Goal: Task Accomplishment & Management: Manage account settings

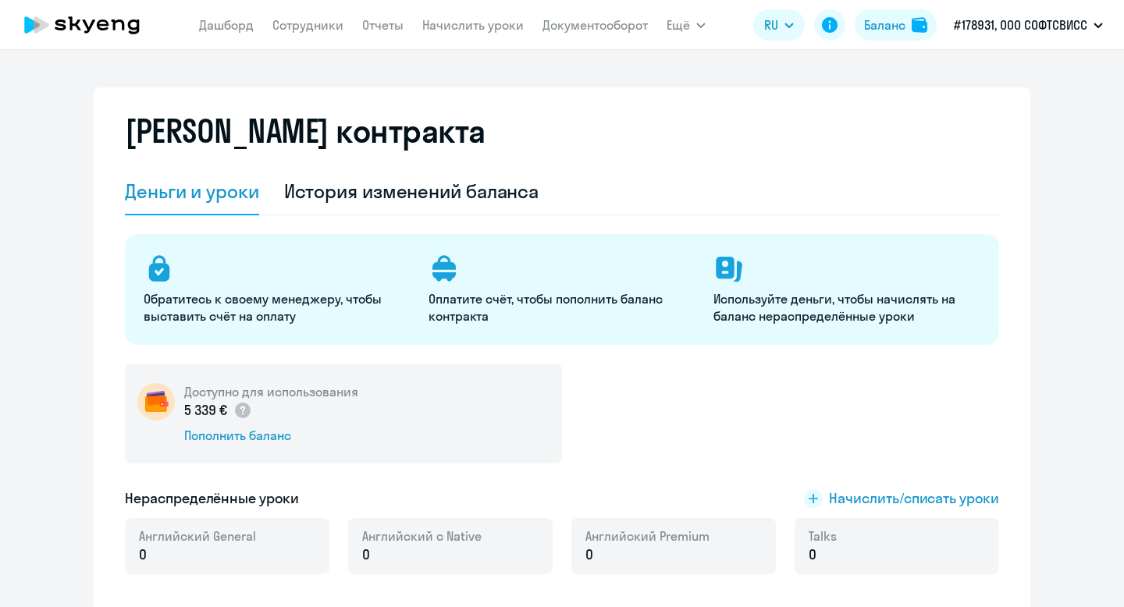
select select "english_adult_not_native_speaker"
click at [321, 28] on link "Сотрудники" at bounding box center [307, 25] width 71 height 16
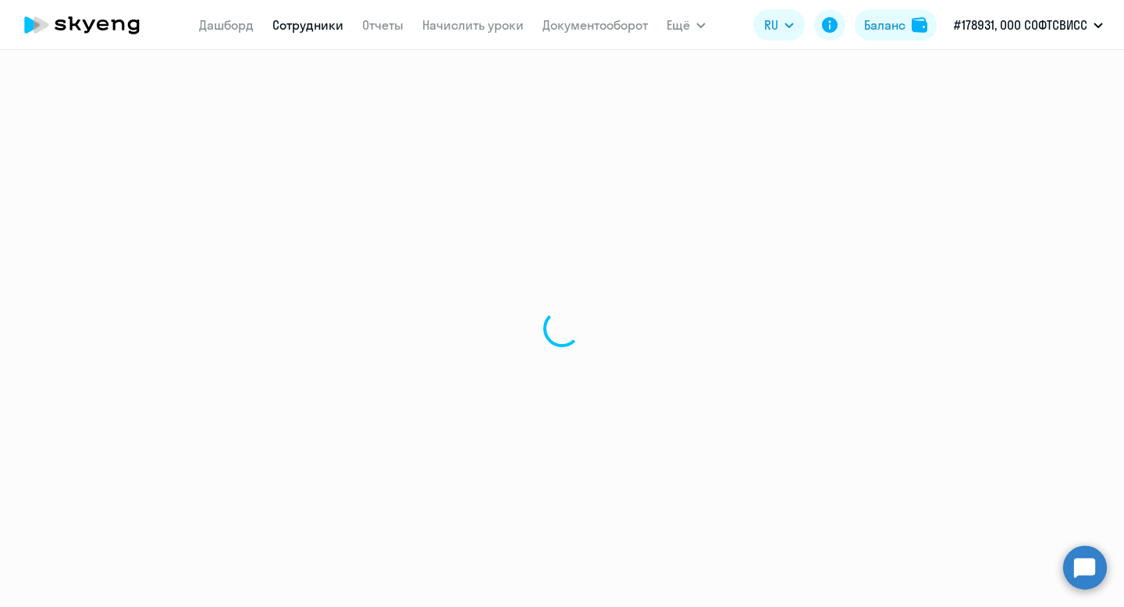
select select "30"
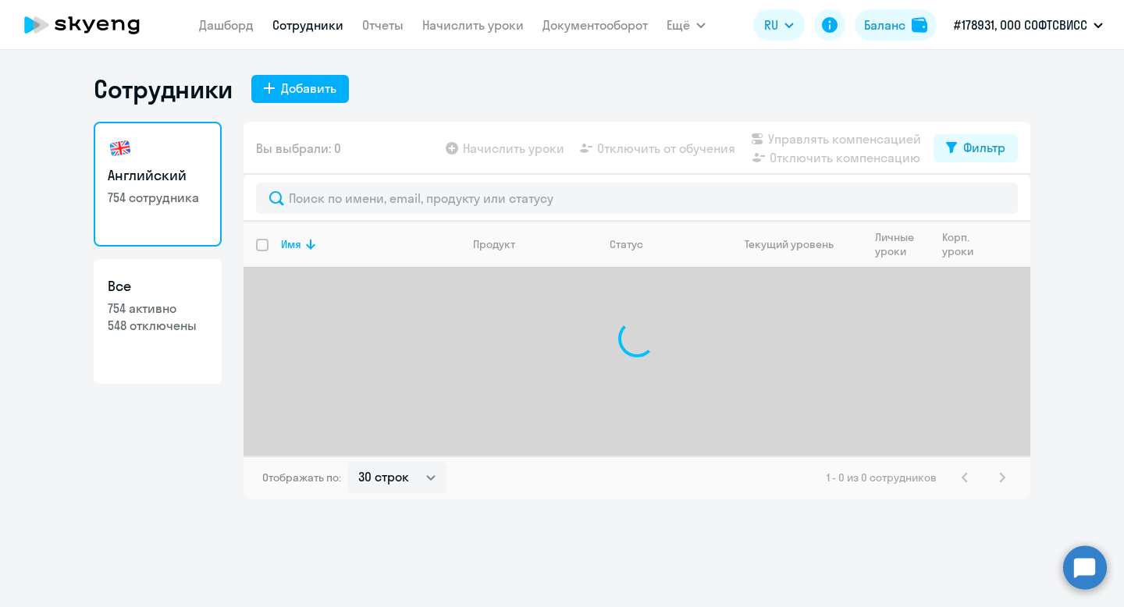
click at [396, 175] on div at bounding box center [636, 198] width 787 height 47
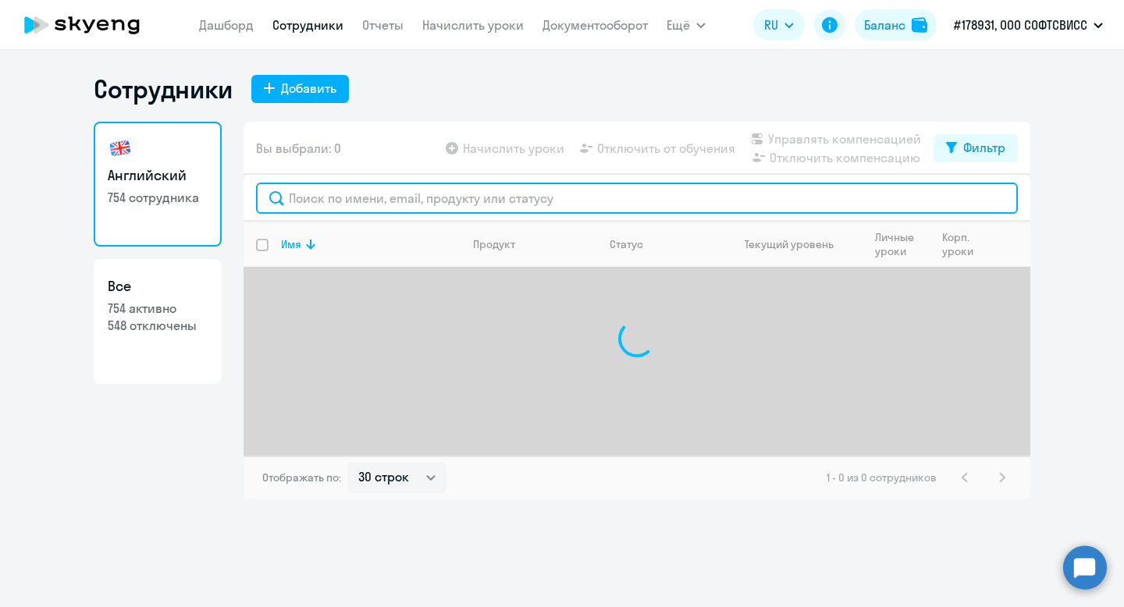
click at [399, 196] on input "text" at bounding box center [637, 198] width 762 height 31
paste input "[PERSON_NAME]"
click at [321, 203] on input "[PERSON_NAME]" at bounding box center [637, 198] width 762 height 31
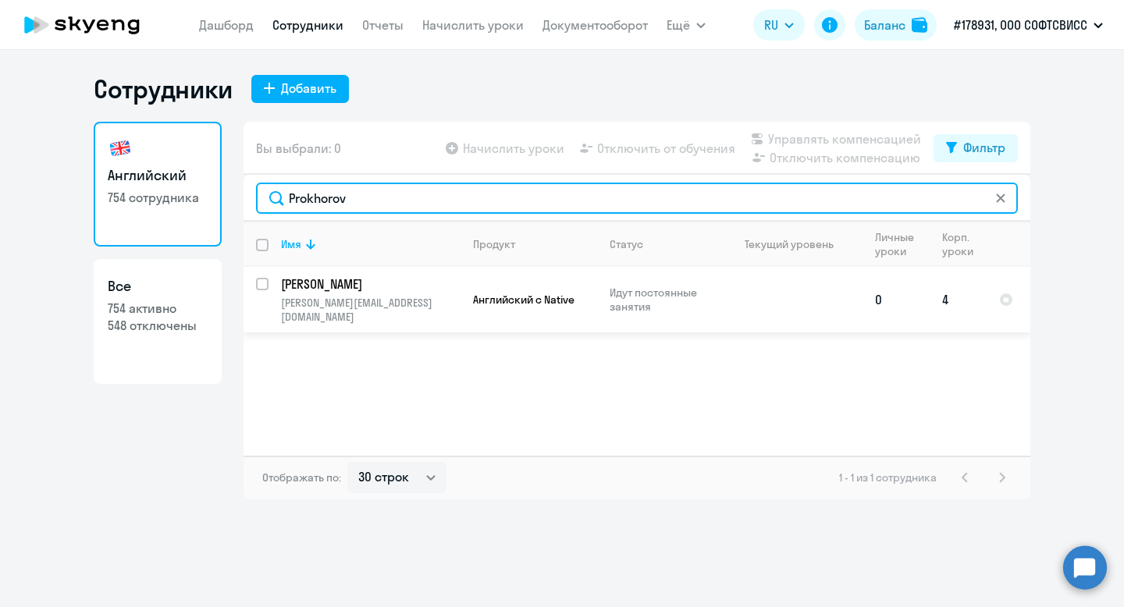
type input "Prokhorov"
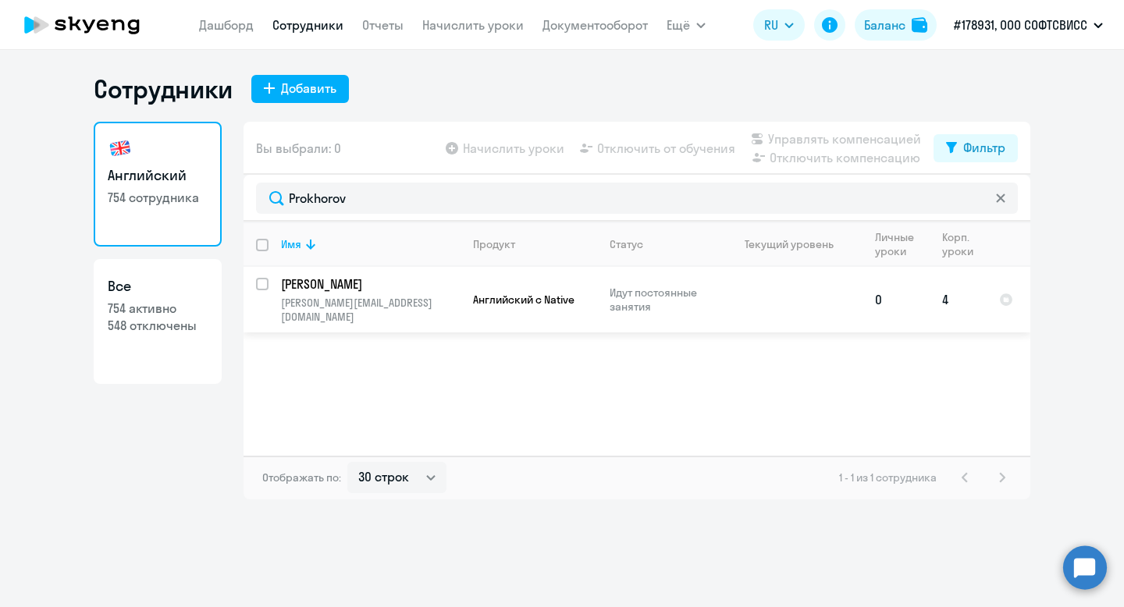
click at [264, 283] on input "select row 42277063" at bounding box center [271, 293] width 31 height 31
checkbox input "true"
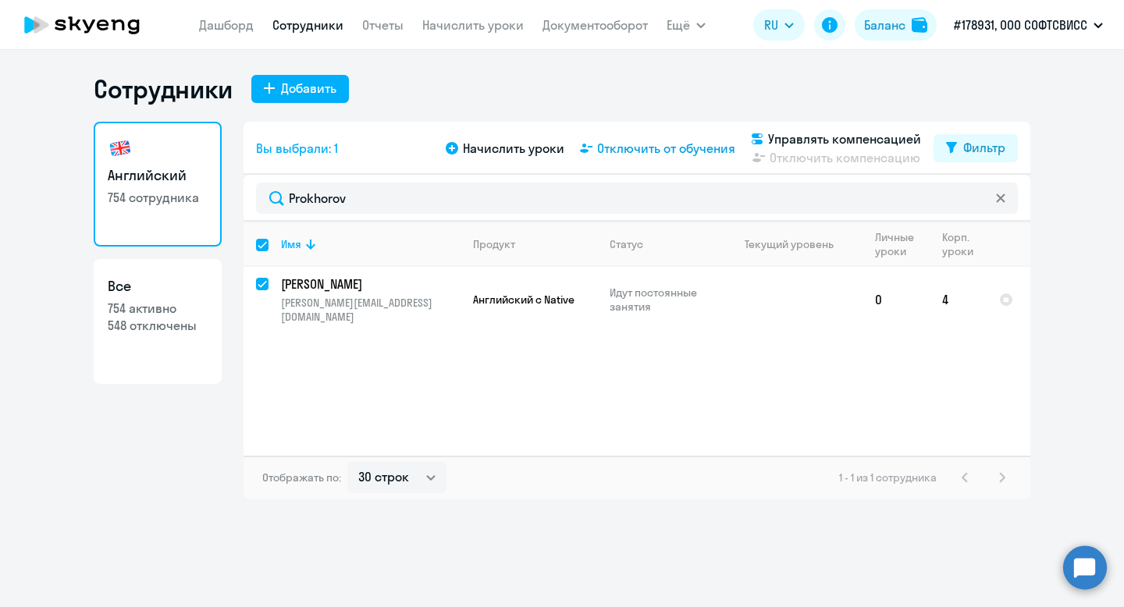
click at [652, 150] on span "Отключить от обучения" at bounding box center [666, 148] width 138 height 19
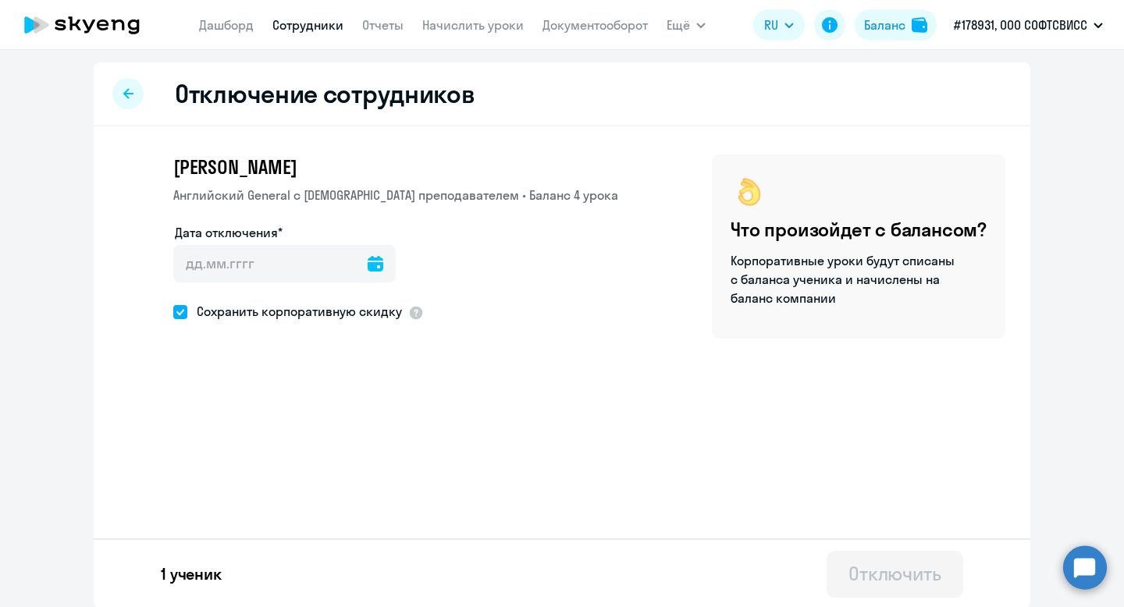
click at [368, 261] on icon at bounding box center [376, 264] width 16 height 16
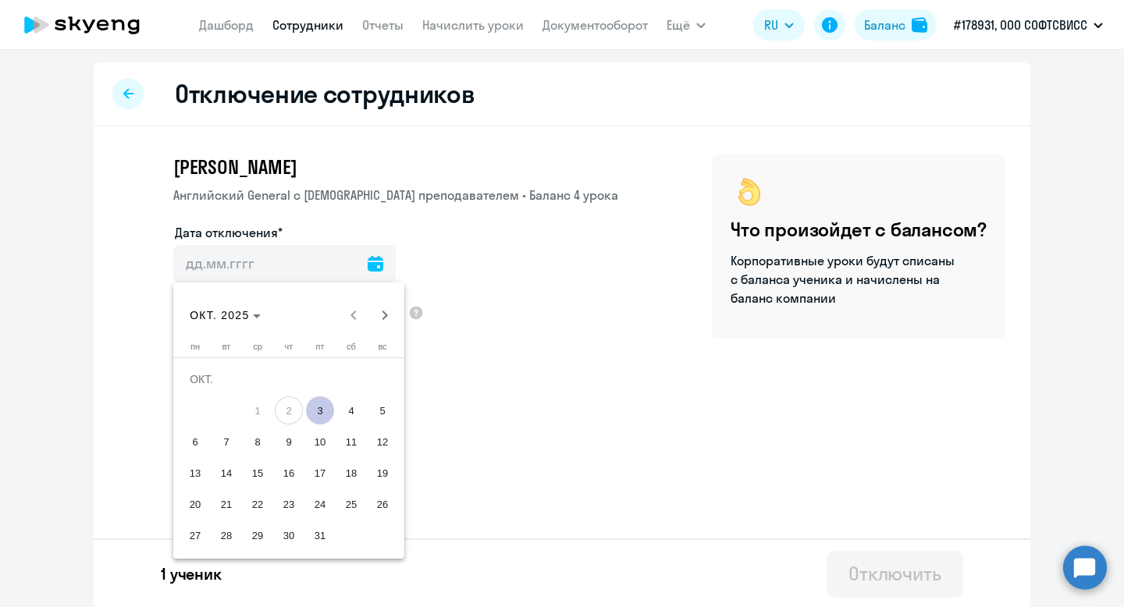
click at [316, 411] on span "3" at bounding box center [320, 410] width 28 height 28
type input "[DATE]"
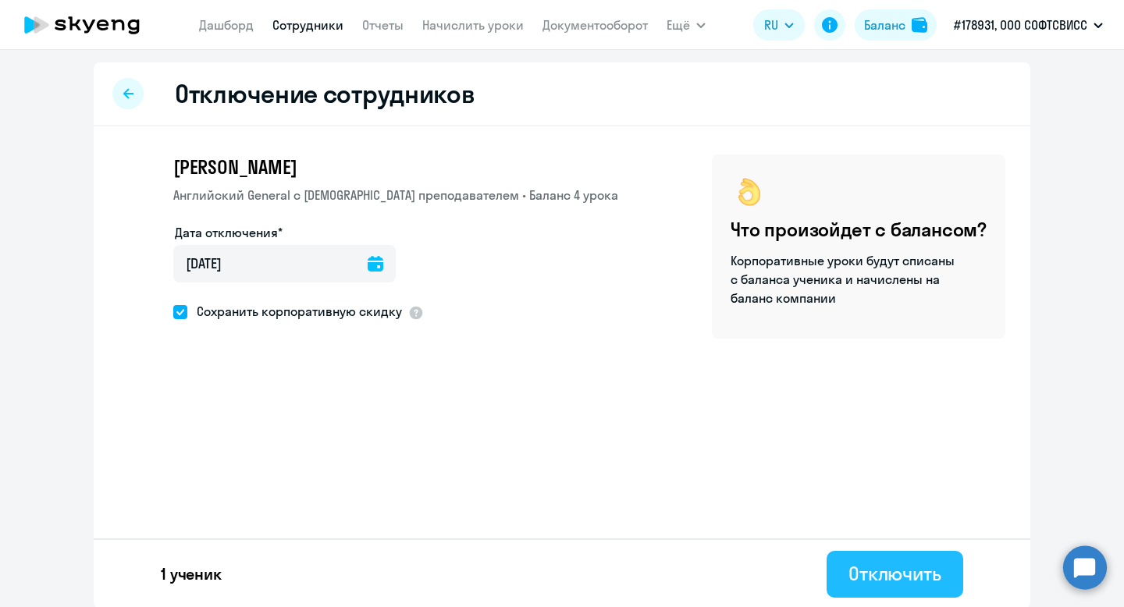
click at [851, 566] on div "Отключить" at bounding box center [894, 573] width 93 height 25
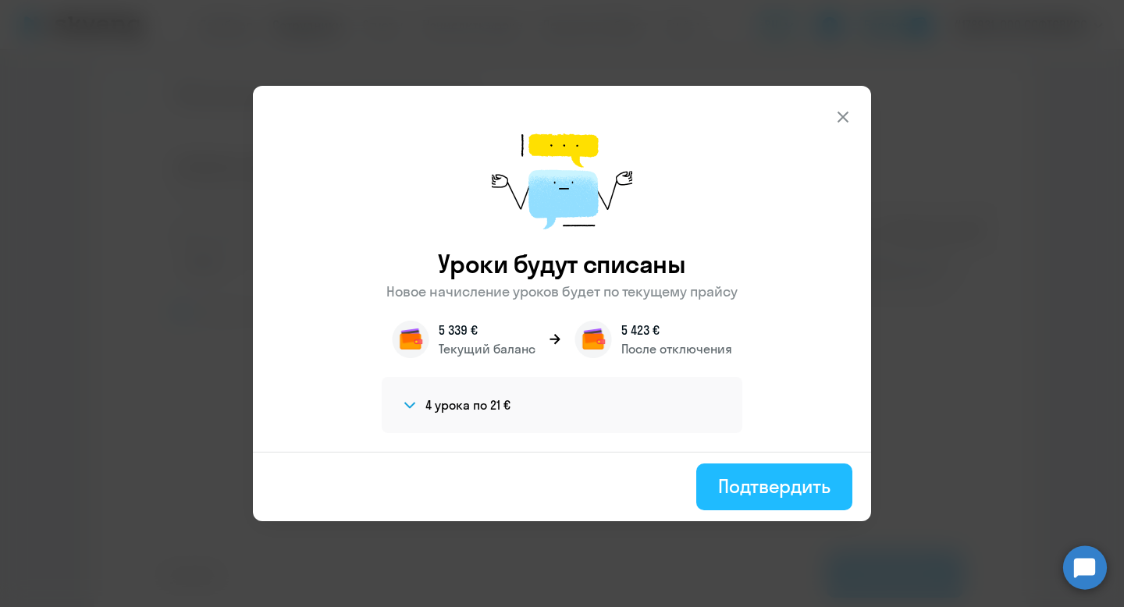
click at [762, 493] on div "Подтвердить" at bounding box center [774, 486] width 112 height 25
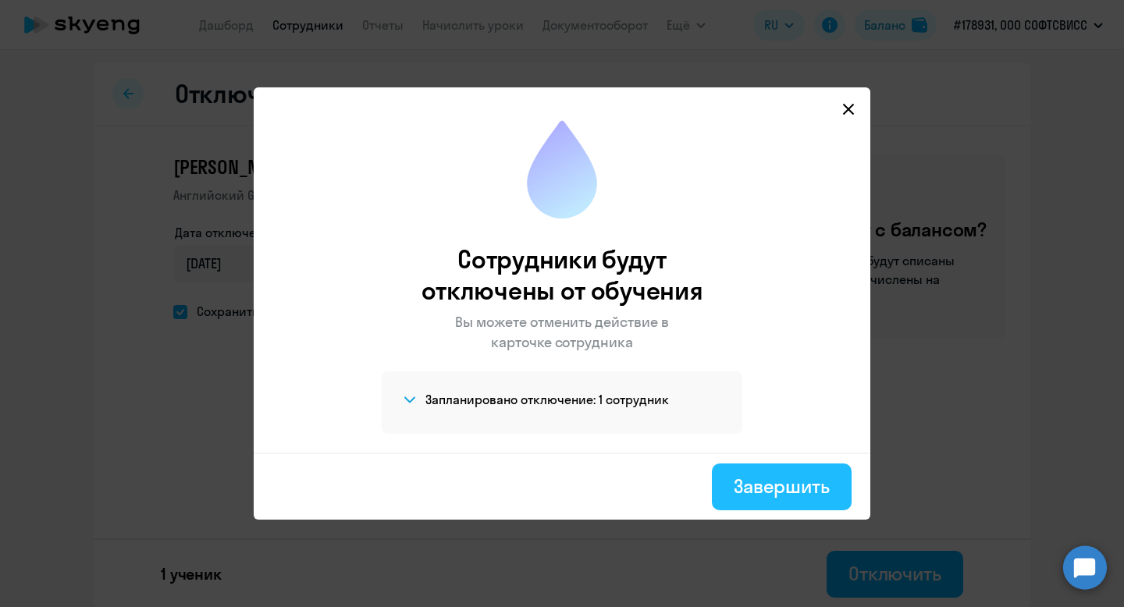
click at [759, 486] on div "Завершить" at bounding box center [782, 486] width 96 height 25
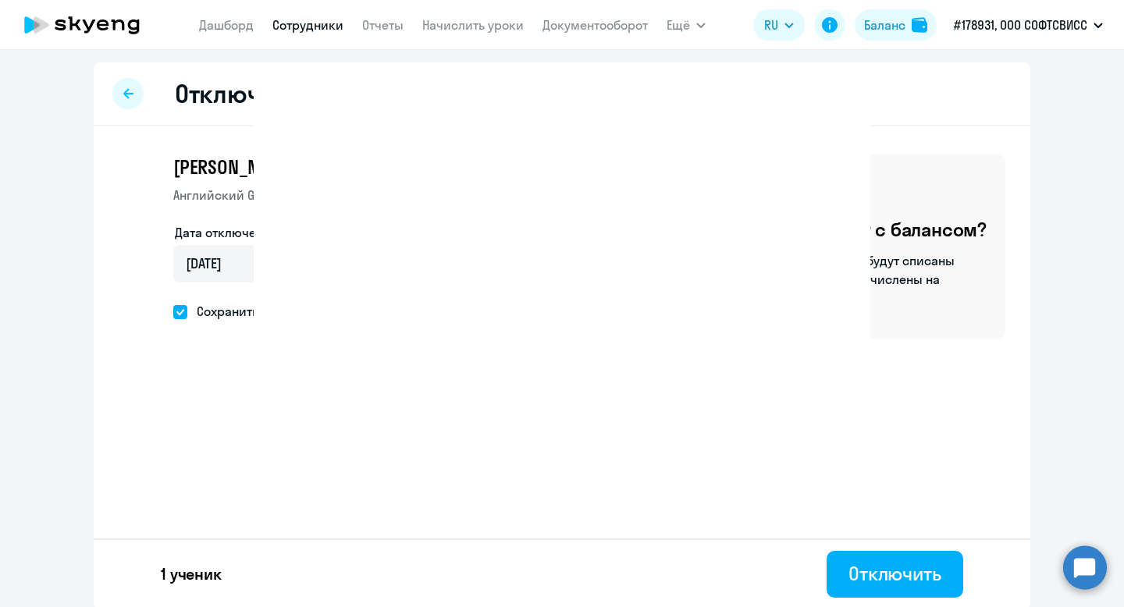
select select "30"
